Goal: Navigation & Orientation: Find specific page/section

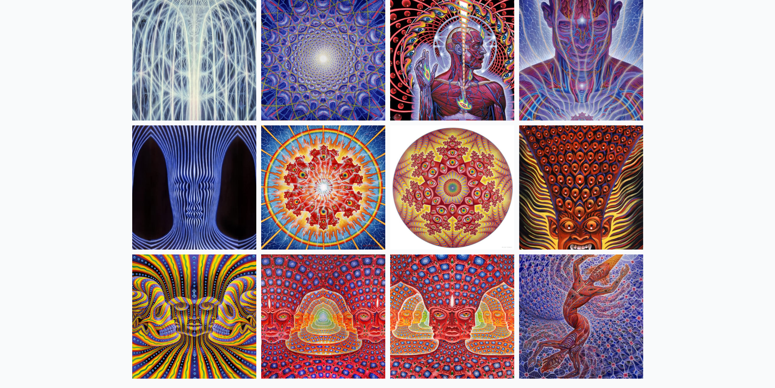
scroll to position [244, 0]
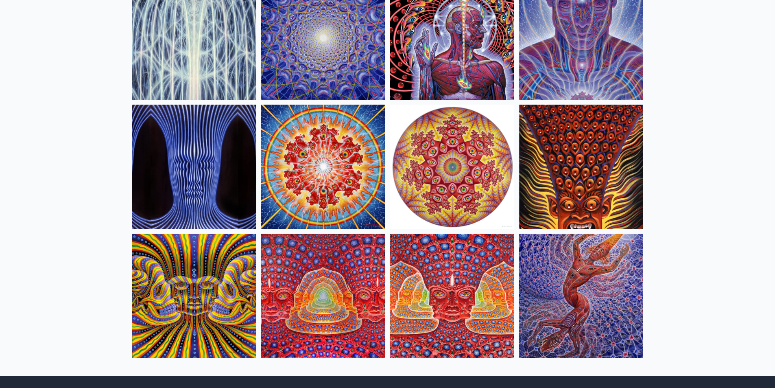
click at [451, 287] on img at bounding box center [452, 296] width 124 height 124
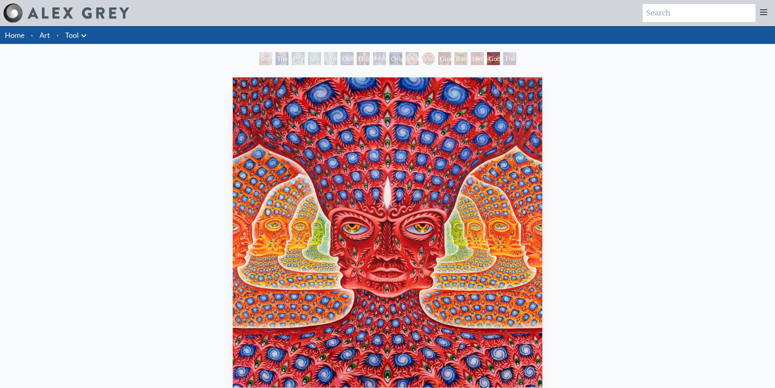
click at [55, 36] on li "·" at bounding box center [57, 35] width 9 height 18
click at [52, 37] on li "Art" at bounding box center [44, 35] width 17 height 18
click at [47, 38] on link "Art" at bounding box center [44, 34] width 11 height 11
